Goal: Information Seeking & Learning: Find specific fact

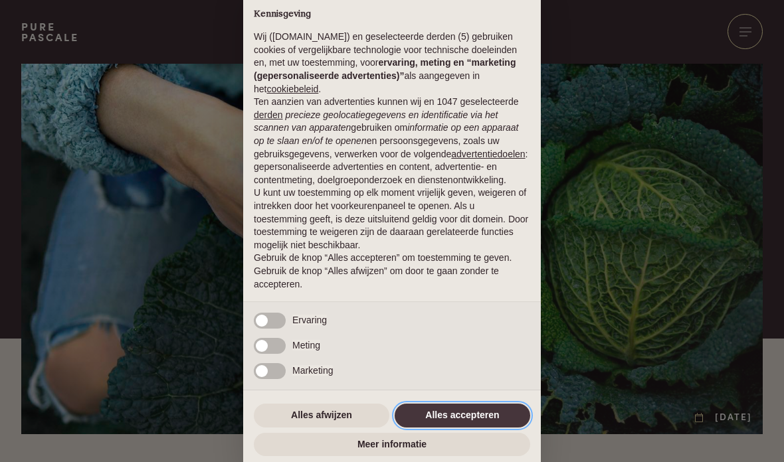
click at [484, 421] on button "Alles accepteren" at bounding box center [463, 416] width 136 height 24
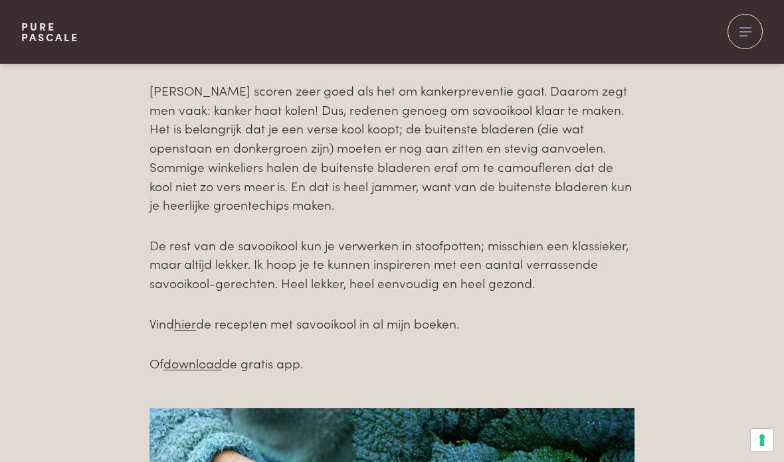
scroll to position [790, 0]
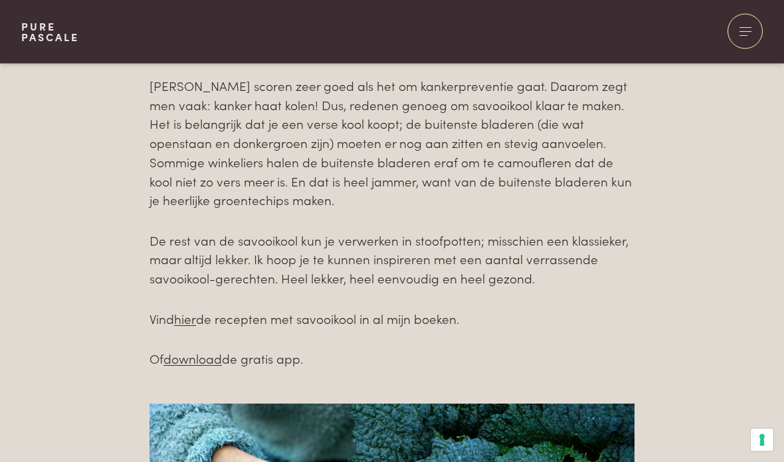
click at [195, 310] on link "hier" at bounding box center [185, 319] width 22 height 18
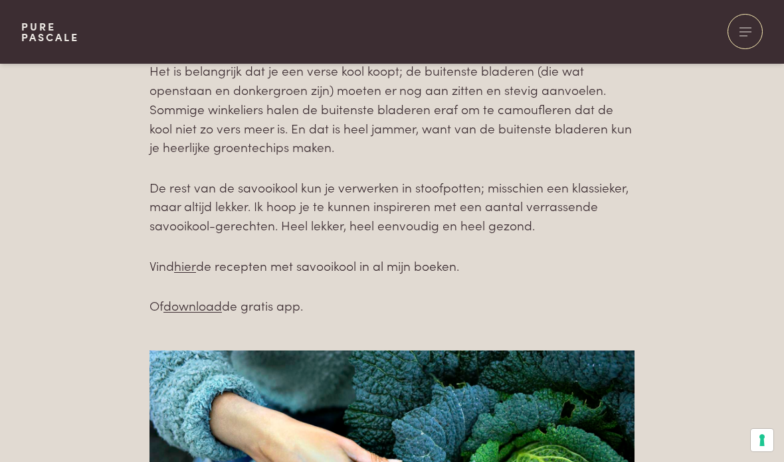
click at [194, 256] on link "hier" at bounding box center [185, 265] width 22 height 18
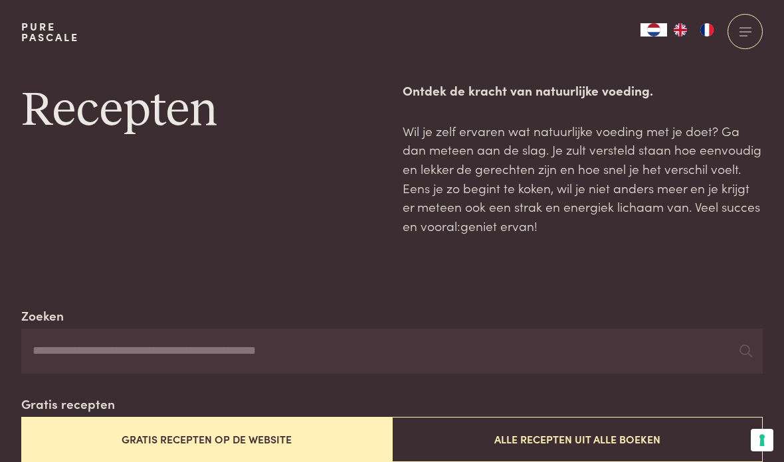
scroll to position [45, 0]
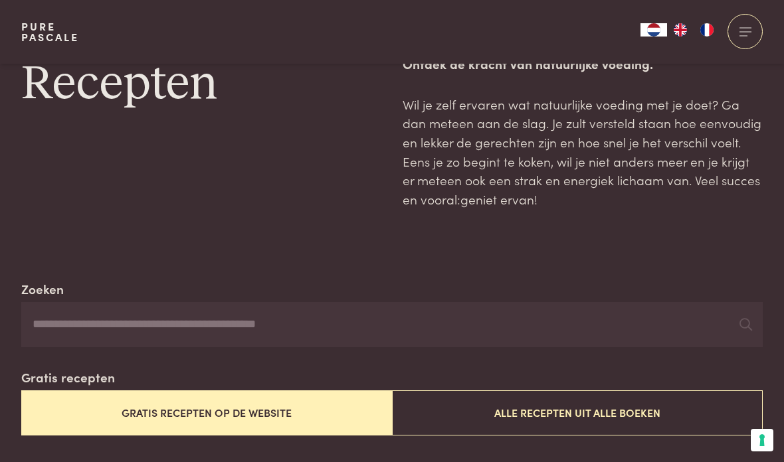
click at [71, 322] on input "Zoeken" at bounding box center [391, 324] width 741 height 45
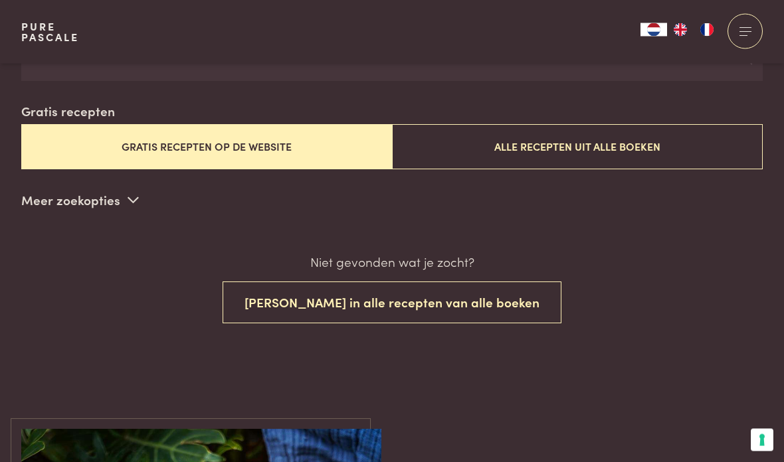
scroll to position [296, 0]
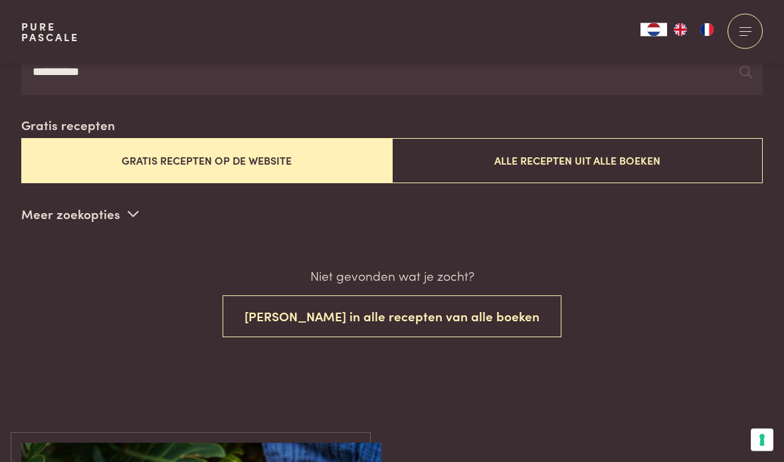
click at [151, 70] on input "**********" at bounding box center [391, 72] width 741 height 45
type input "**********"
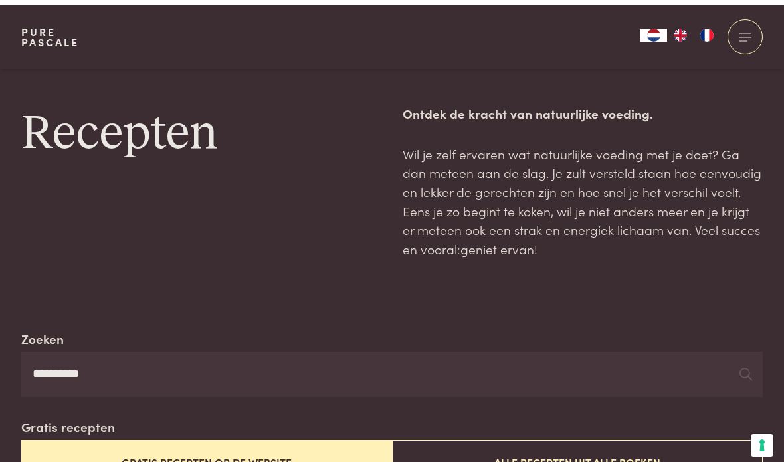
scroll to position [320, 0]
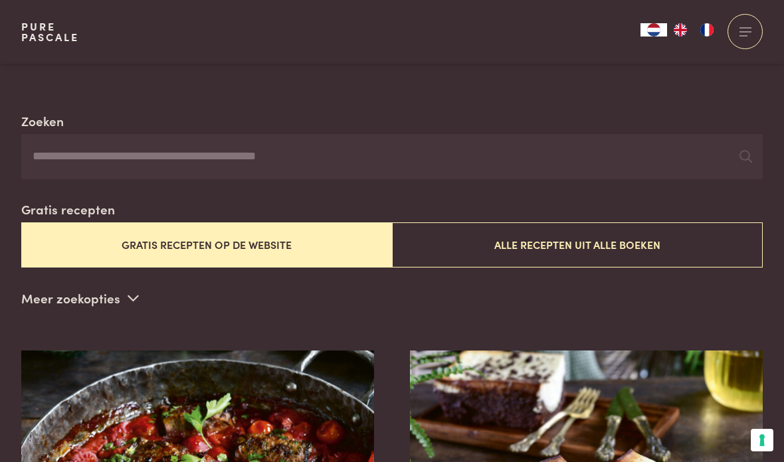
click at [626, 248] on button "Alle recepten uit alle boeken" at bounding box center [577, 245] width 371 height 45
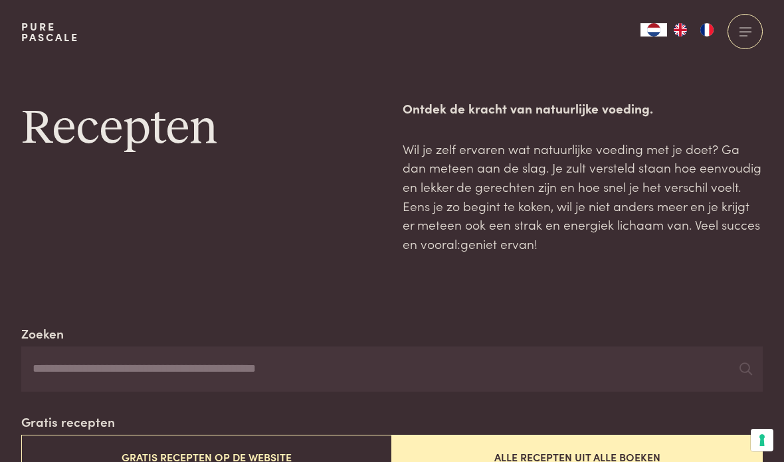
click at [159, 365] on input "Zoeken" at bounding box center [391, 369] width 741 height 45
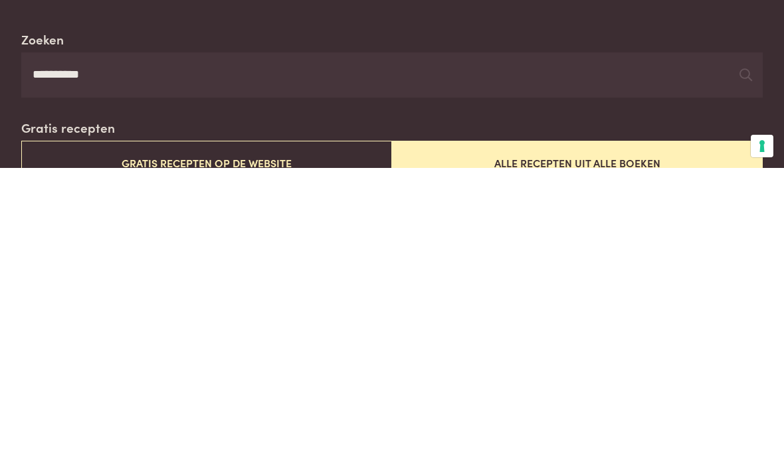
type input "**********"
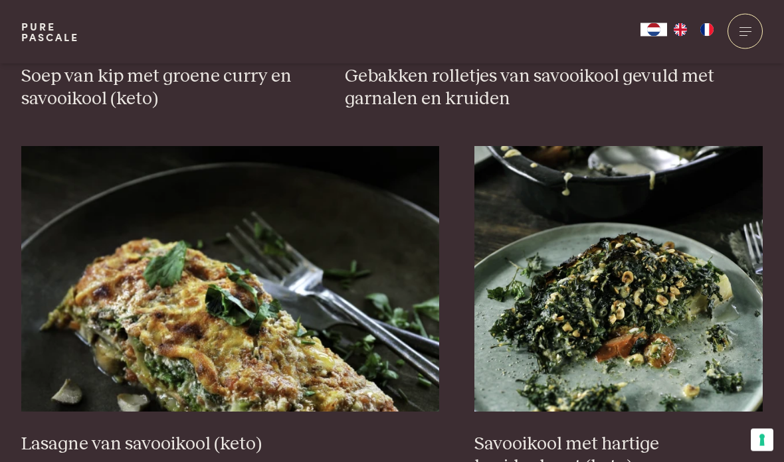
scroll to position [2285, 0]
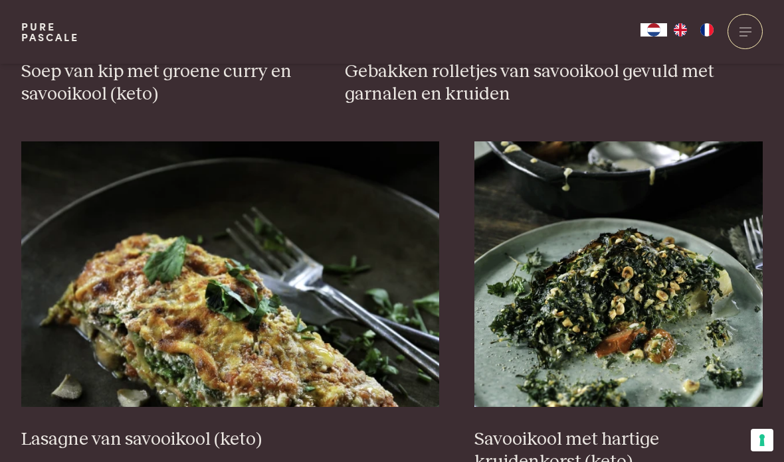
click at [294, 288] on img at bounding box center [230, 274] width 418 height 266
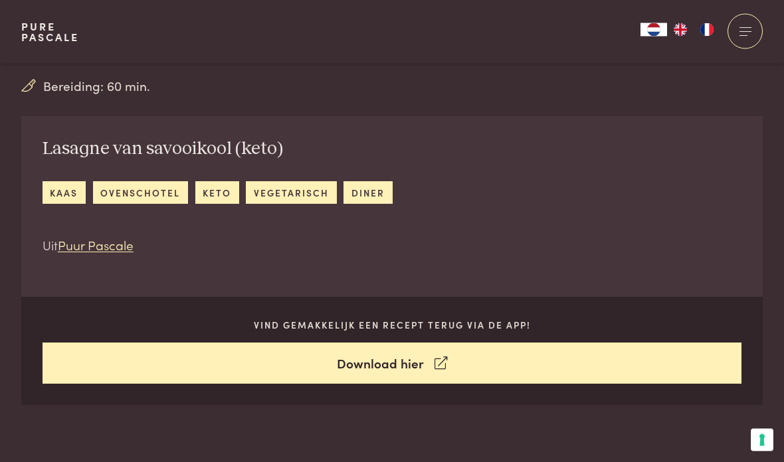
scroll to position [459, 0]
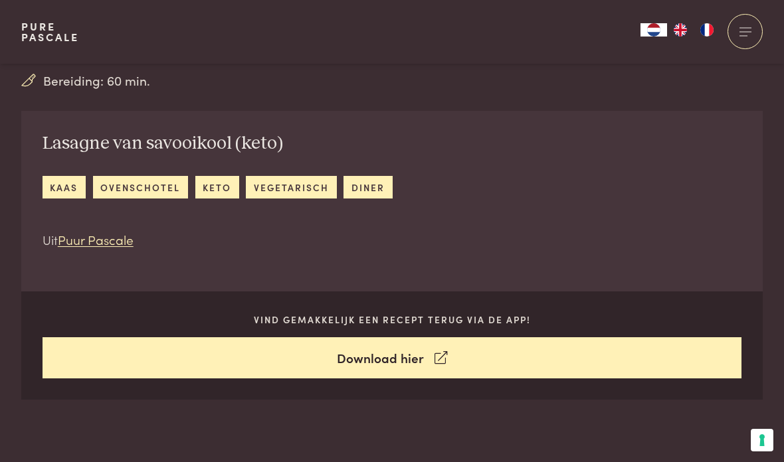
click at [470, 359] on link "Download hier" at bounding box center [393, 358] width 700 height 42
